Goal: Information Seeking & Learning: Learn about a topic

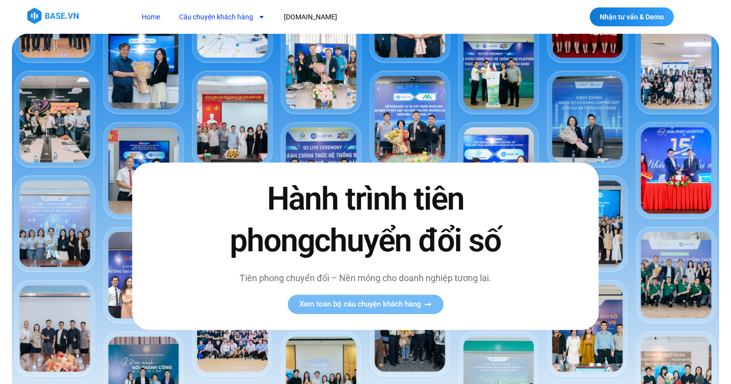
click at [216, 18] on link "Câu chuyện khách hàng" at bounding box center [222, 17] width 101 height 18
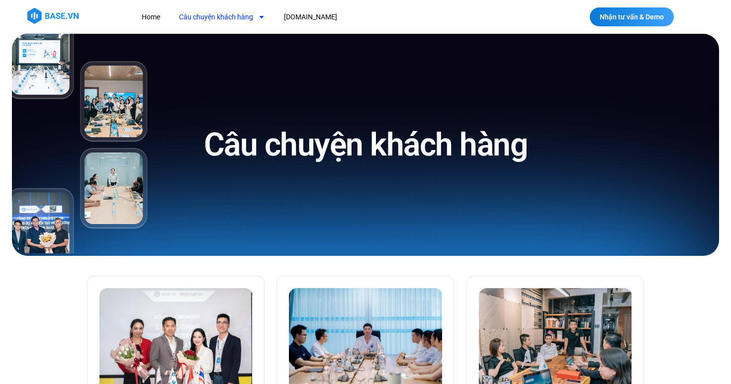
click at [216, 18] on link "Câu chuyện khách hàng" at bounding box center [222, 17] width 101 height 18
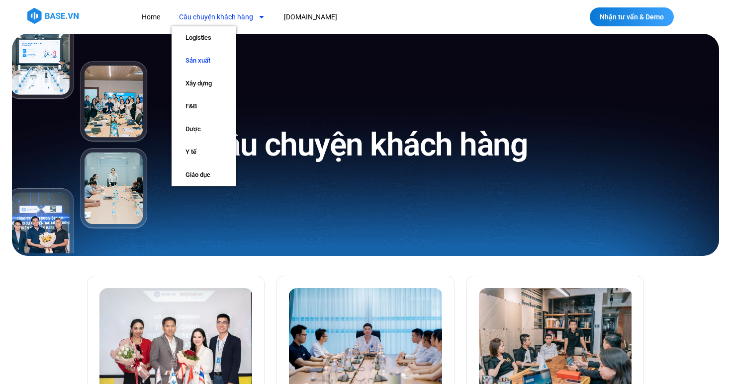
click at [210, 59] on link "Sản xuất" at bounding box center [204, 60] width 65 height 23
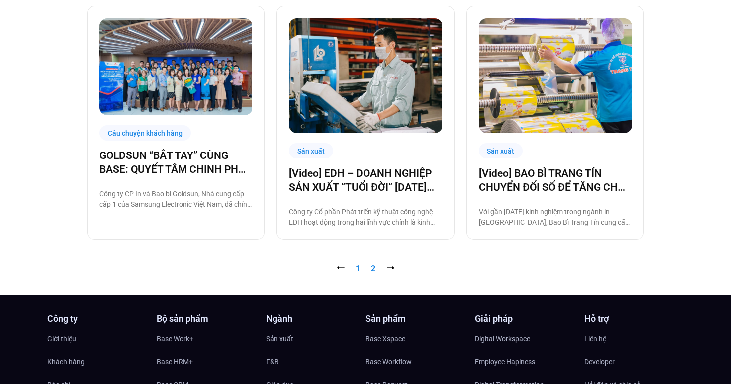
scroll to position [1010, 0]
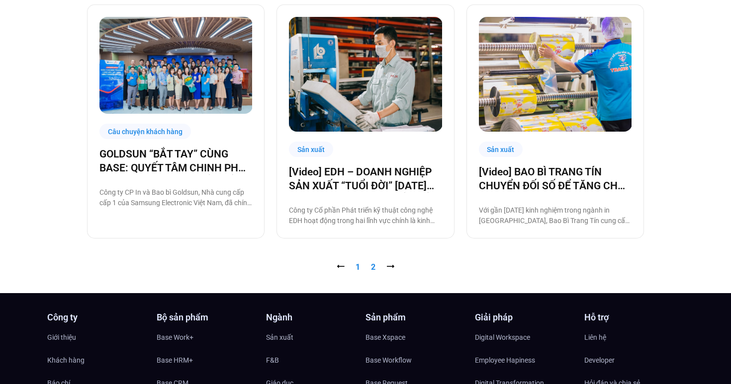
click at [371, 270] on link "Trang 2" at bounding box center [373, 267] width 4 height 9
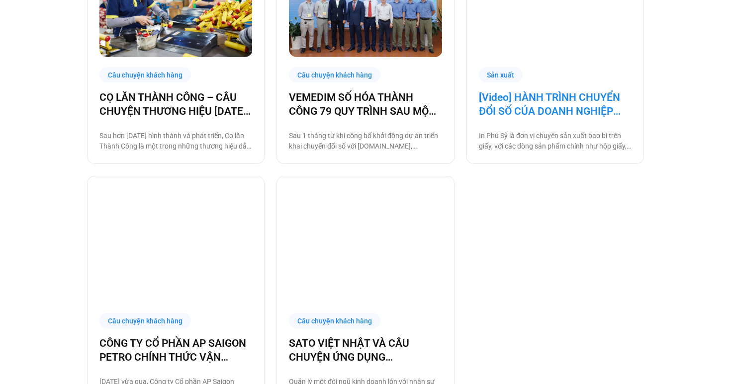
scroll to position [593, 0]
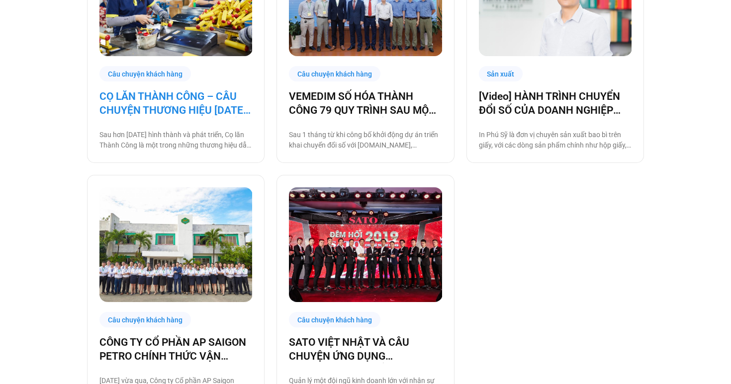
click at [200, 104] on link "CỌ LĂN THÀNH CÔNG – CÂU CHUYỆN THƯƠNG HIỆU [DATE] VÀ HÀNH TRÌNH CHUYỂN ĐỔI SỐ C…" at bounding box center [175, 103] width 153 height 28
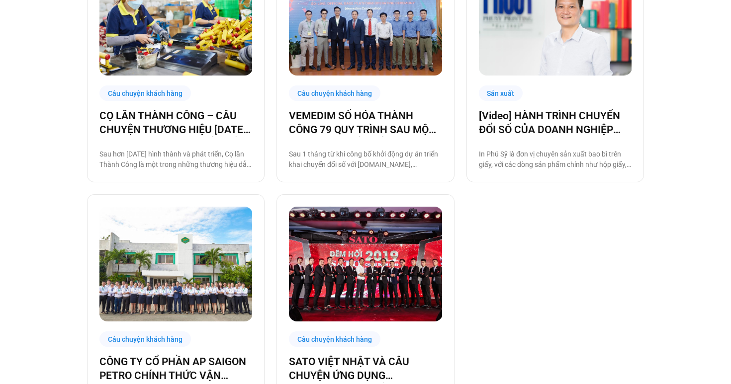
scroll to position [563, 0]
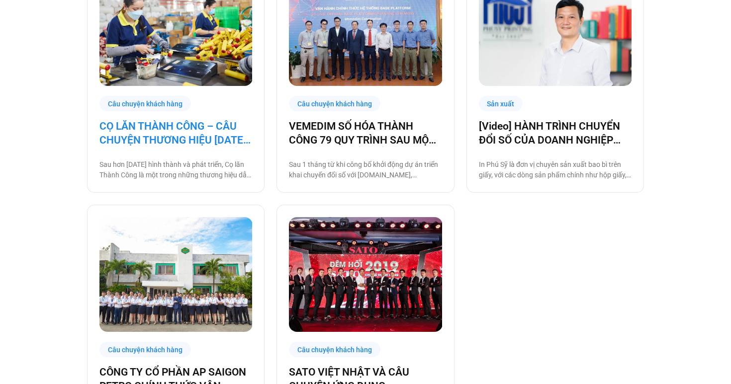
click at [210, 136] on link "CỌ LĂN THÀNH CÔNG – CÂU CHUYỆN THƯƠNG HIỆU [DATE] VÀ HÀNH TRÌNH CHUYỂN ĐỔI SỐ C…" at bounding box center [175, 133] width 153 height 28
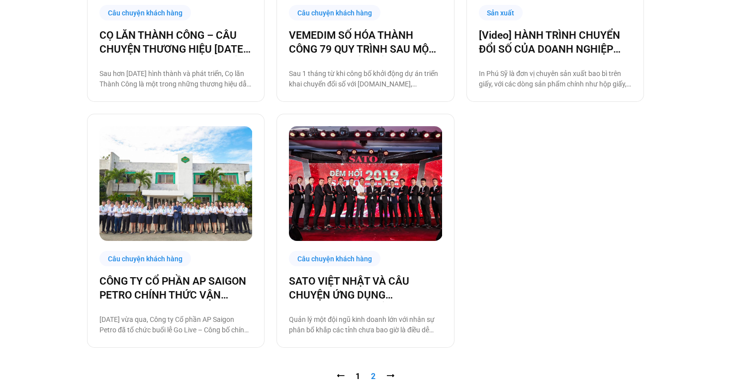
scroll to position [671, 0]
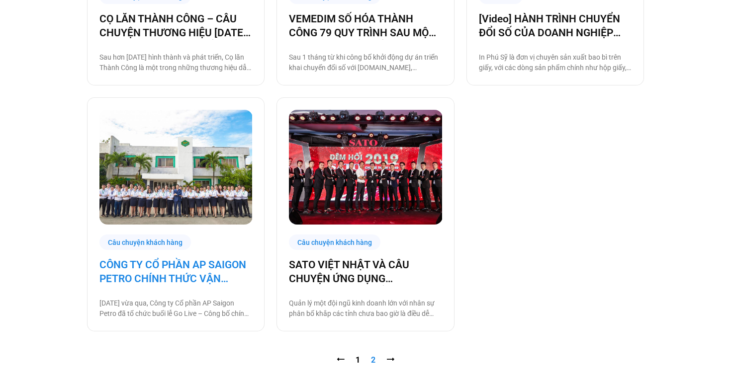
click at [185, 265] on link "CÔNG TY CỔ PHẦN AP SAIGON PETRO CHÍNH THỨC VẬN HÀNH TRÊN NỀN TẢNG [DOMAIN_NAME]" at bounding box center [175, 272] width 153 height 28
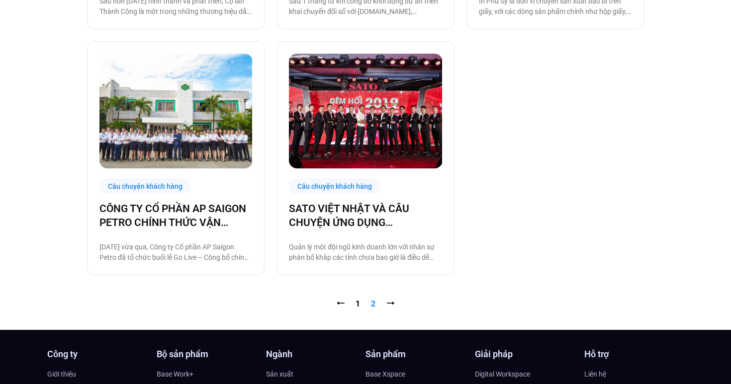
scroll to position [733, 0]
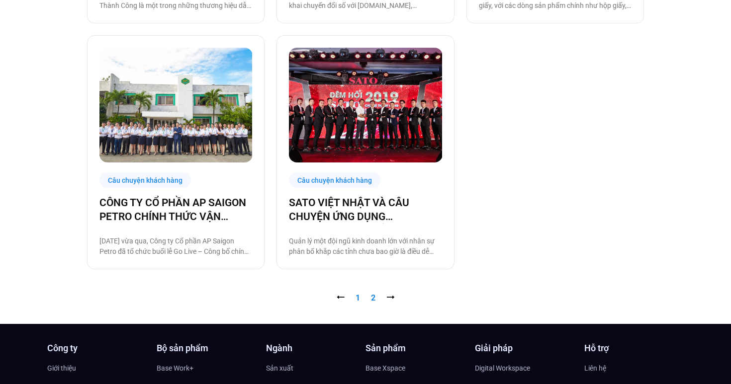
click at [359, 301] on link "Trang 1" at bounding box center [358, 297] width 4 height 9
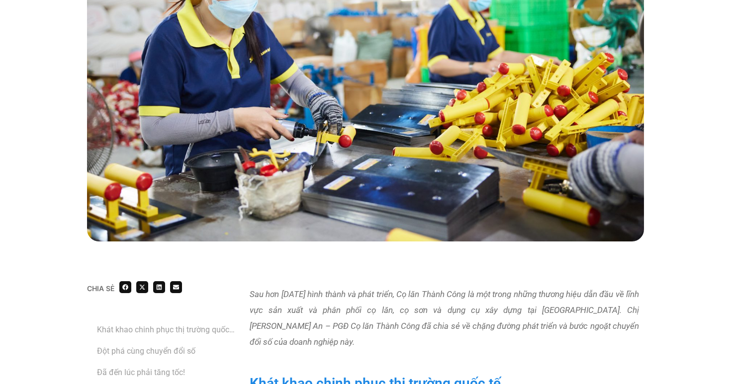
scroll to position [581, 0]
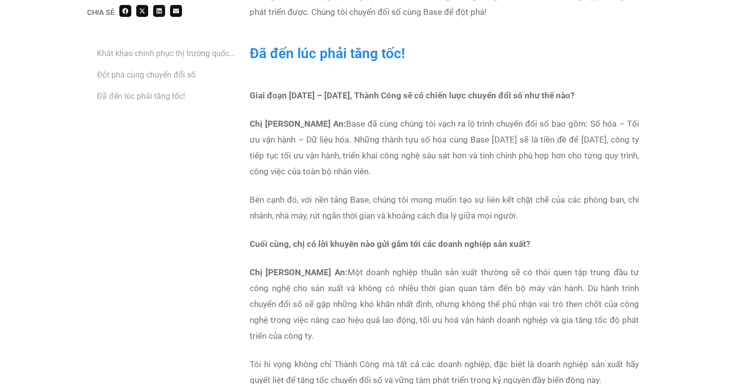
scroll to position [2917, 0]
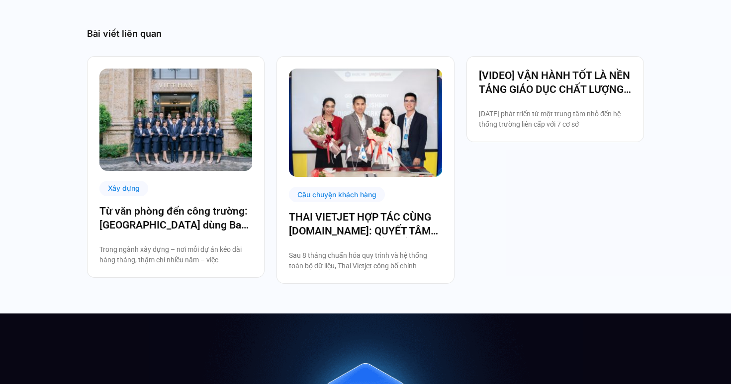
scroll to position [2124, 0]
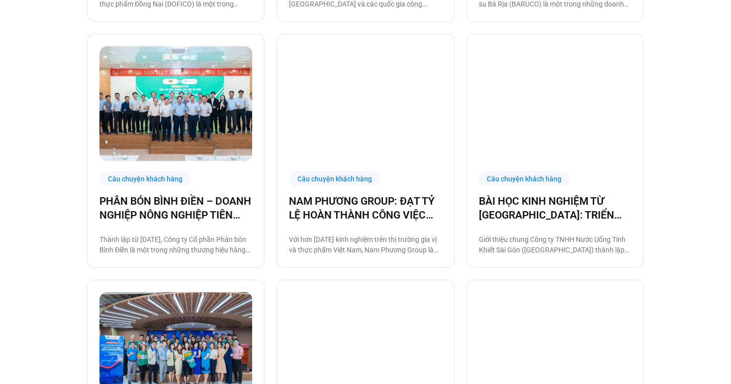
scroll to position [745, 0]
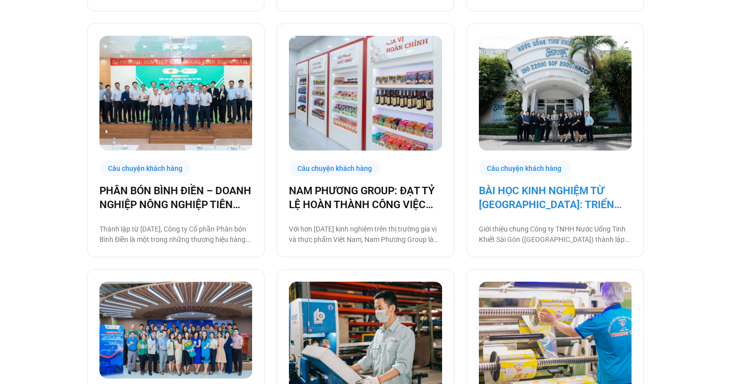
click at [531, 203] on link "BÀI HỌC KINH NGHIỆM TỪ [GEOGRAPHIC_DATA]: TRIỂN KHAI CÔNG NGHỆ CHO BA THẾ HỆ NH…" at bounding box center [555, 198] width 153 height 28
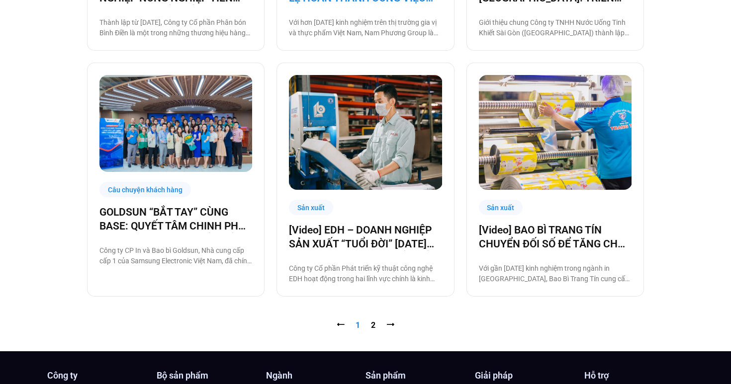
scroll to position [969, 0]
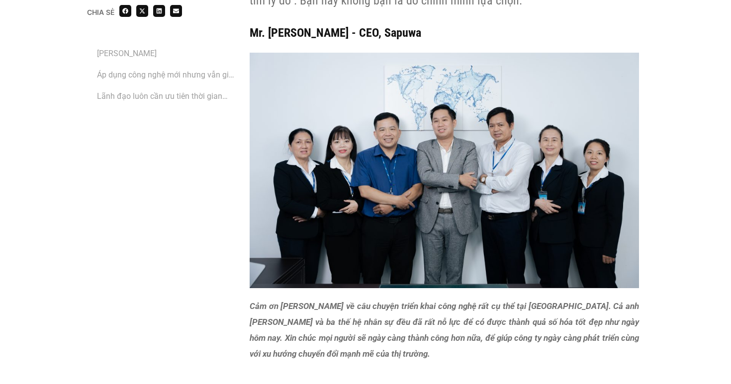
scroll to position [4735, 0]
